Goal: Find contact information: Obtain details needed to contact an individual or organization

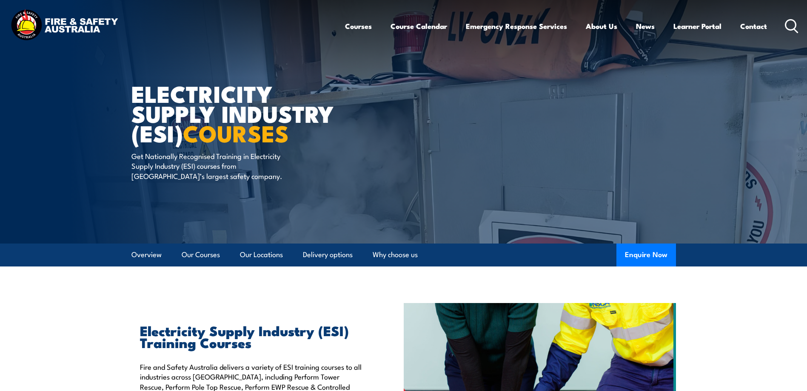
click at [767, 26] on div "Courses Course Calendar Emergency Response Services Services Overview Emergency…" at bounding box center [572, 26] width 454 height 37
click at [759, 27] on link "Contact" at bounding box center [753, 26] width 27 height 23
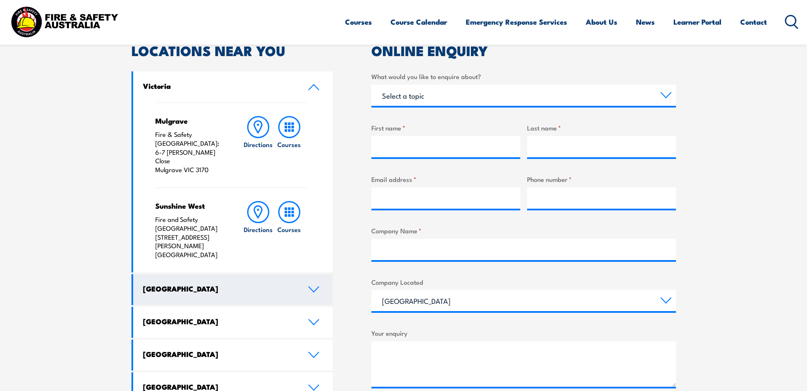
scroll to position [269, 0]
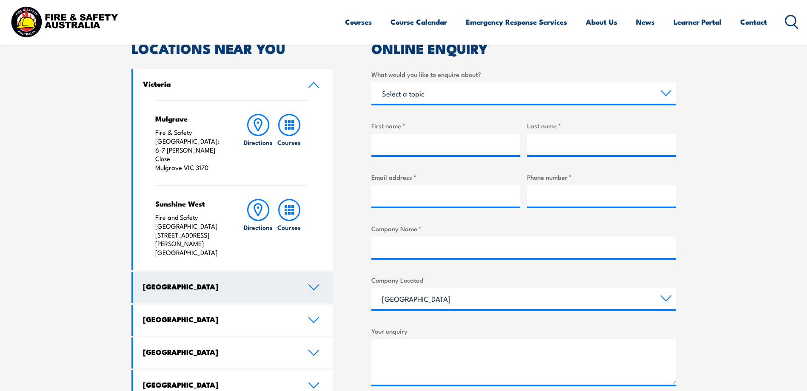
click at [312, 272] on link "[GEOGRAPHIC_DATA]" at bounding box center [233, 287] width 200 height 31
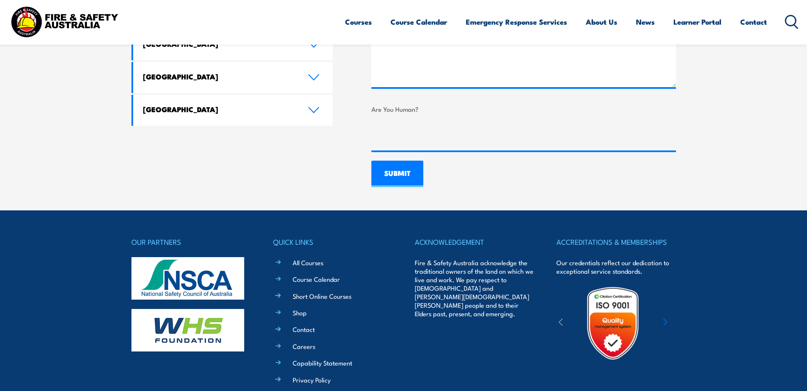
scroll to position [658, 0]
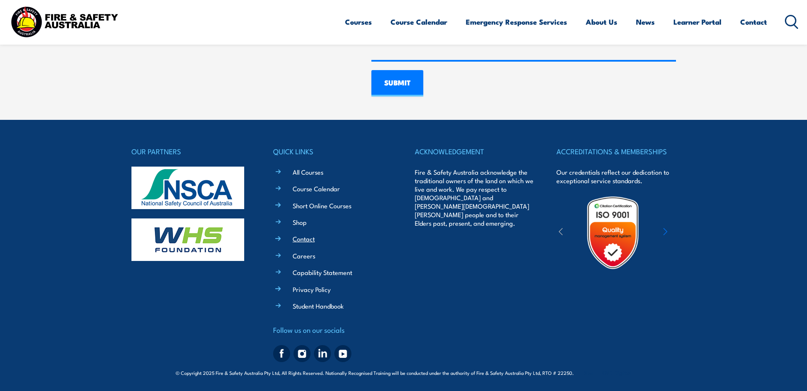
click at [307, 240] on link "Contact" at bounding box center [304, 238] width 22 height 9
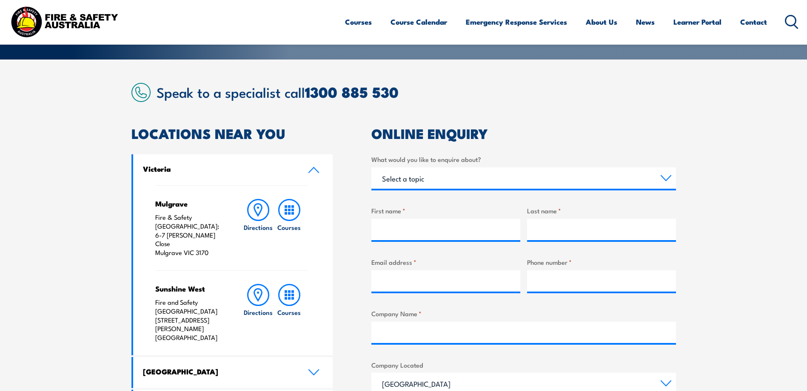
scroll to position [284, 0]
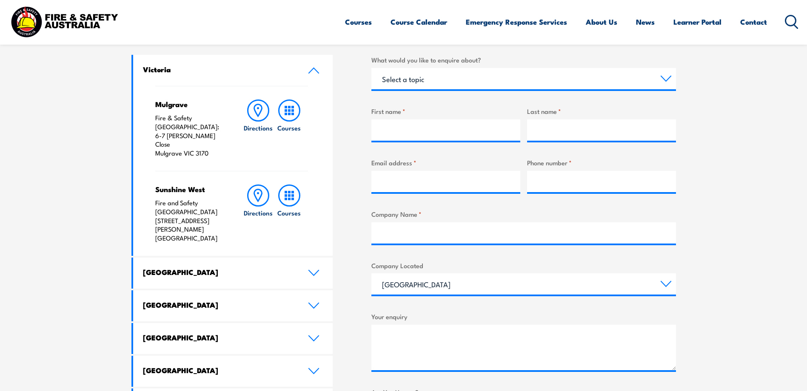
click at [177, 110] on div "Mulgrave Fire & Safety Australia: 6-7 Hartnett Close Mulgrave VIC 3170" at bounding box center [190, 129] width 71 height 58
click at [178, 105] on h4 "Mulgrave" at bounding box center [190, 104] width 71 height 9
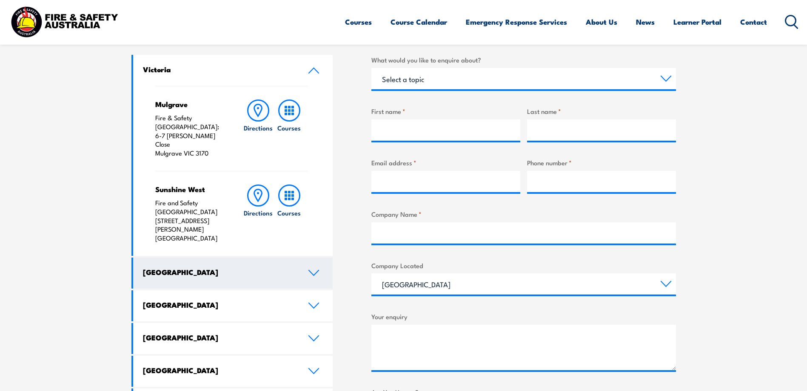
click at [258, 258] on link "New South Wales" at bounding box center [233, 273] width 200 height 31
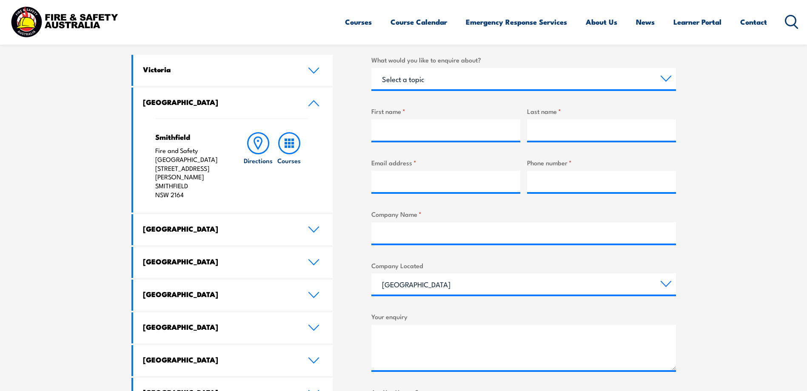
click at [194, 154] on p "Fire and Safety Australia Unit 1, 747 The Horsley Drive SMITHFIELD NSW 2164" at bounding box center [190, 172] width 71 height 53
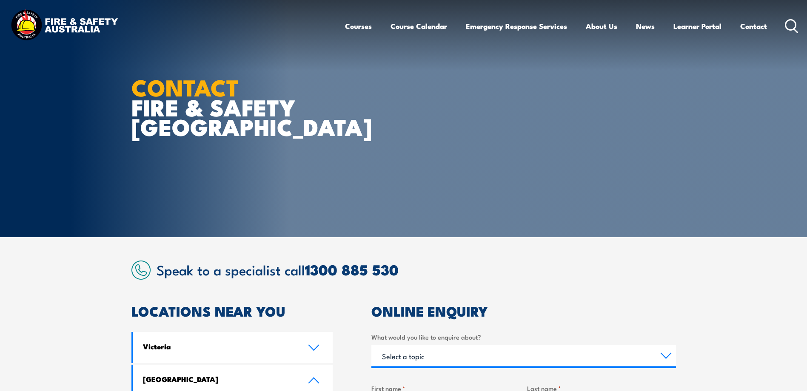
scroll to position [0, 0]
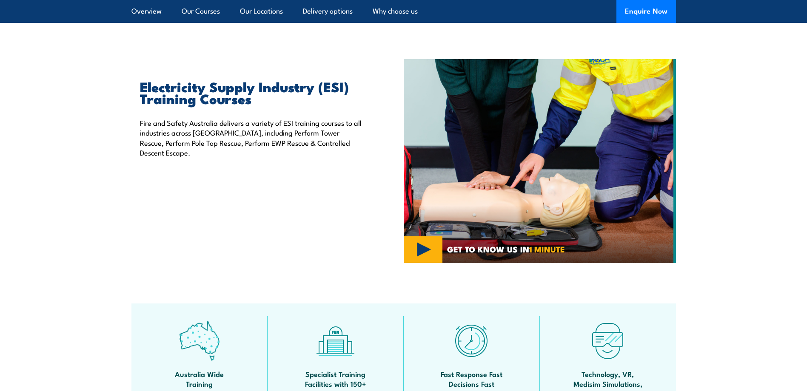
scroll to position [241, 0]
